Goal: Task Accomplishment & Management: Use online tool/utility

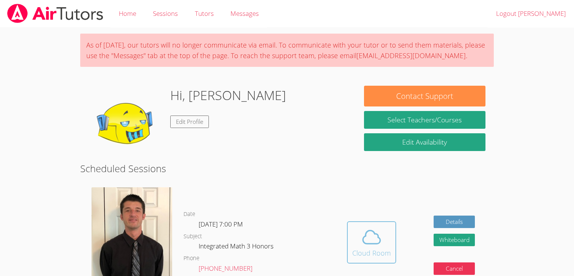
click at [377, 247] on icon at bounding box center [371, 237] width 21 height 21
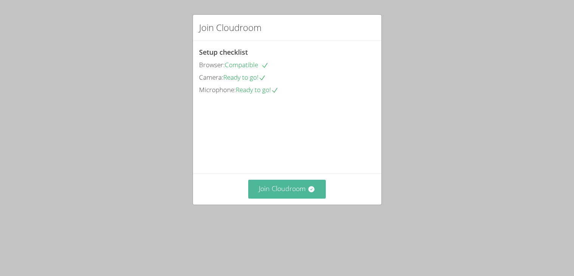
click at [285, 199] on button "Join Cloudroom" at bounding box center [287, 189] width 78 height 19
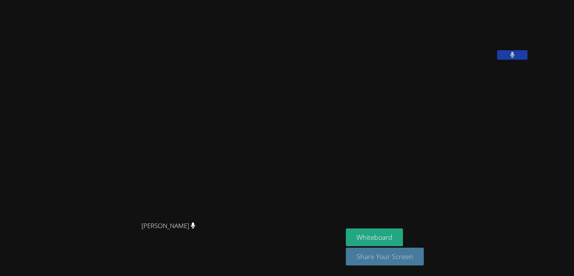
click at [423, 256] on button "Share Your Screen" at bounding box center [385, 257] width 78 height 18
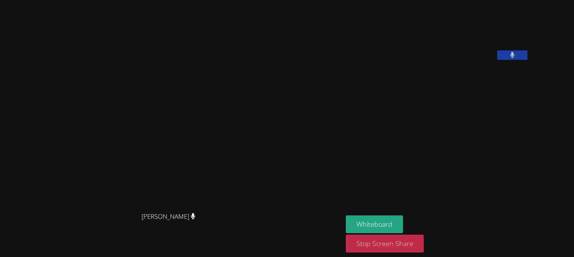
click at [424, 250] on button "Stop Screen Share" at bounding box center [385, 243] width 78 height 18
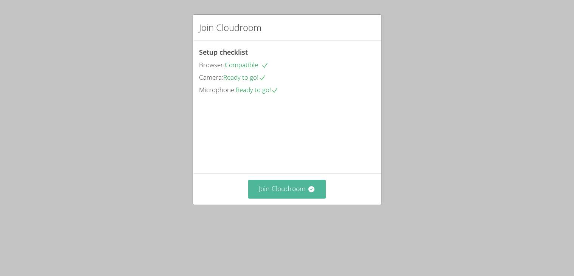
click at [263, 199] on button "Join Cloudroom" at bounding box center [287, 189] width 78 height 19
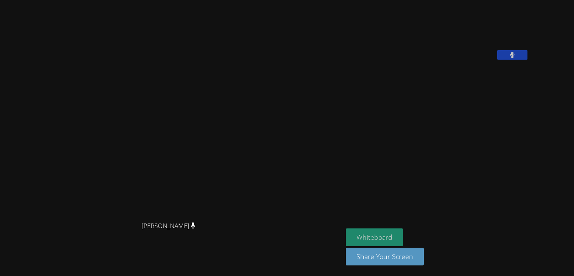
click at [403, 241] on button "Whiteboard" at bounding box center [374, 238] width 57 height 18
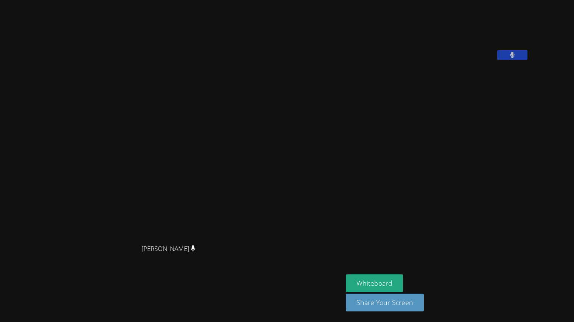
click at [527, 60] on button at bounding box center [512, 54] width 30 height 9
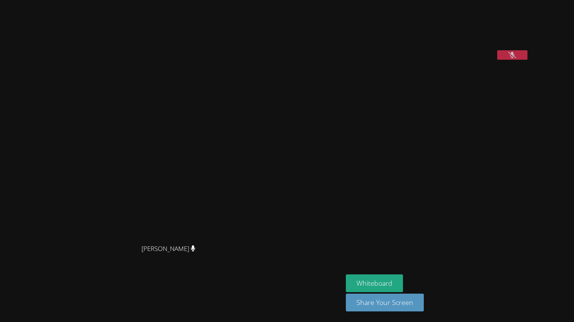
click at [516, 58] on icon at bounding box center [512, 55] width 8 height 6
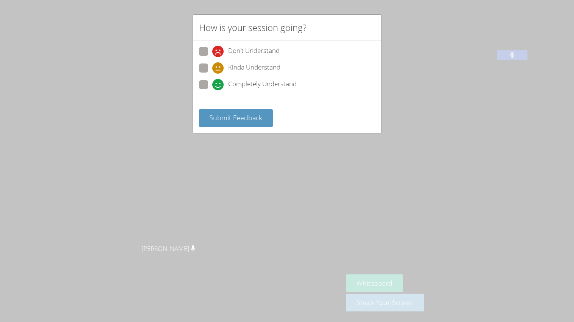
click at [211, 90] on label "Completely Understand" at bounding box center [248, 85] width 98 height 10
click at [212, 87] on input "Completely Understand" at bounding box center [215, 83] width 6 height 6
radio input "true"
click at [232, 122] on span "Submit Feedback" at bounding box center [235, 117] width 53 height 9
